Goal: Information Seeking & Learning: Learn about a topic

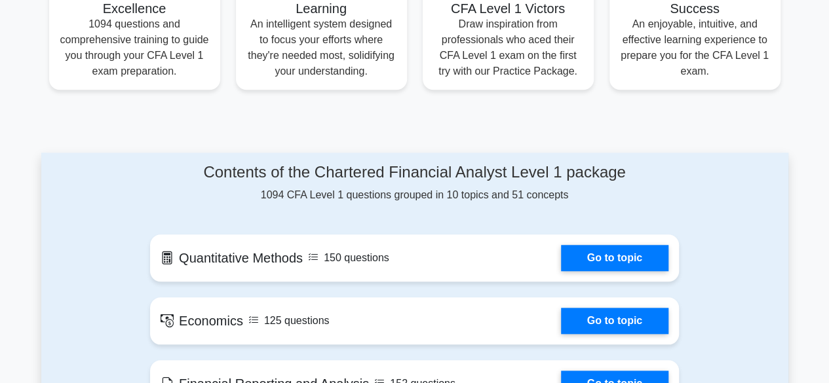
scroll to position [590, 0]
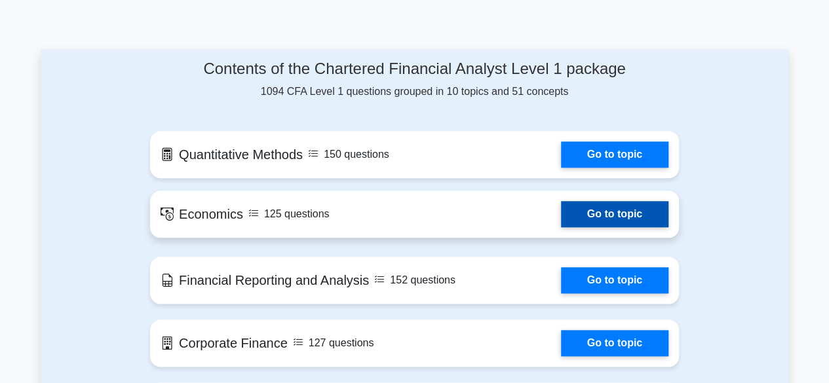
click at [561, 218] on link "Go to topic" at bounding box center [614, 214] width 107 height 26
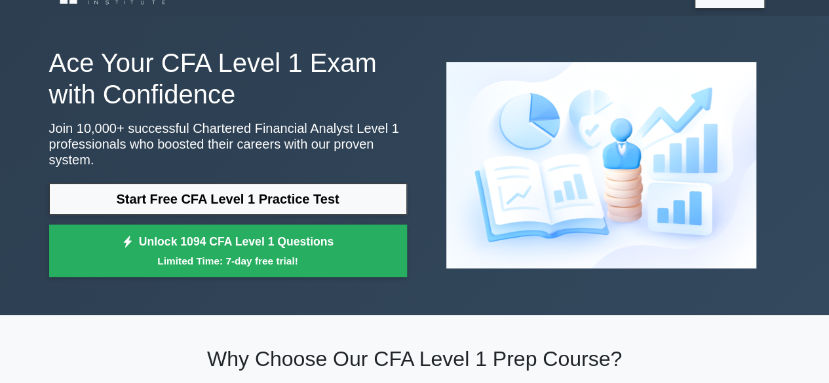
scroll to position [0, 0]
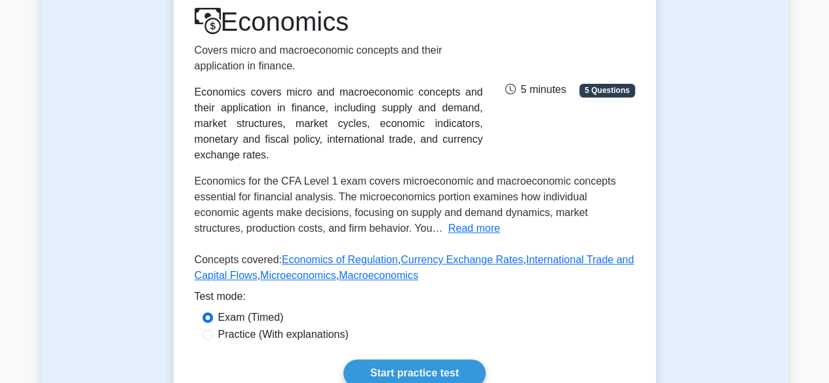
scroll to position [197, 0]
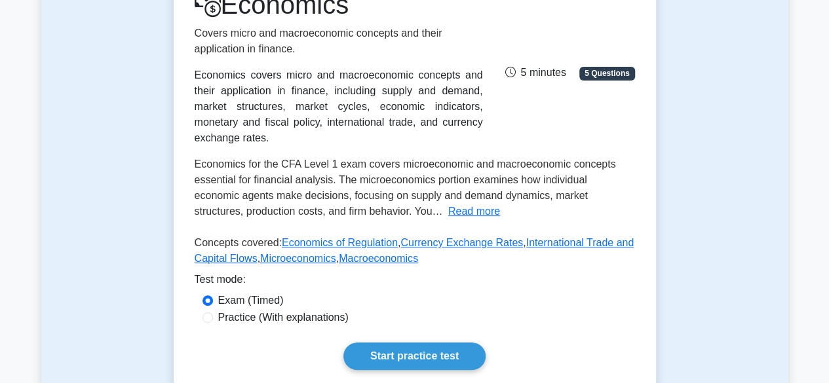
click at [425, 210] on div "Economics Covers micro and macroeconomic concepts and their application in fina…" at bounding box center [415, 130] width 440 height 283
click at [448, 204] on button "Read more" at bounding box center [474, 212] width 52 height 16
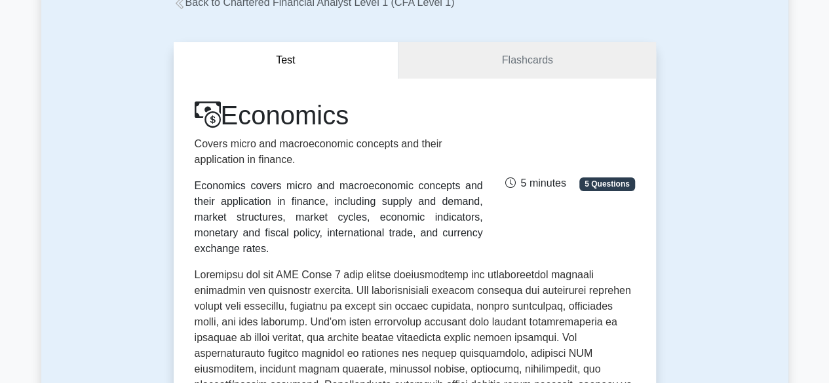
scroll to position [0, 0]
